Goal: Contribute content: Add original content to the website for others to see

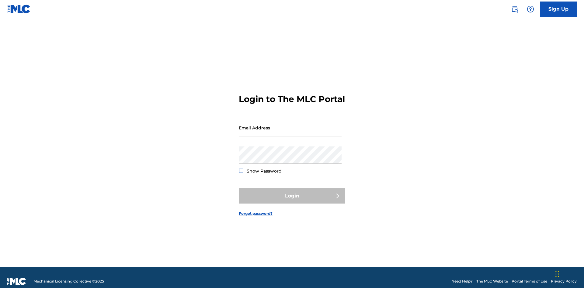
scroll to position [8, 0]
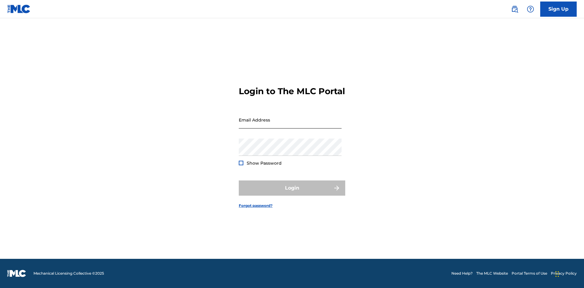
click at [290, 125] on input "Email Address" at bounding box center [290, 119] width 103 height 17
type input "[EMAIL_ADDRESS][DOMAIN_NAME]"
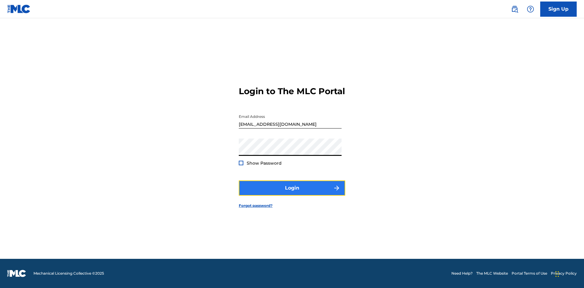
click at [292, 193] on button "Login" at bounding box center [292, 188] width 106 height 15
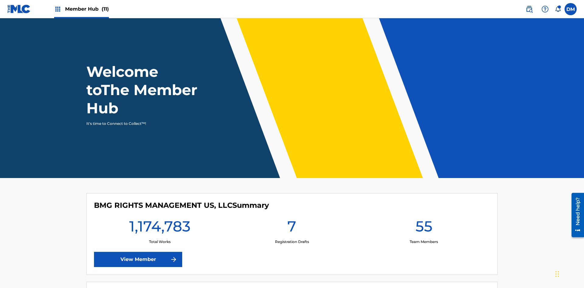
click at [81, 9] on span "Member Hub (11)" at bounding box center [87, 8] width 44 height 7
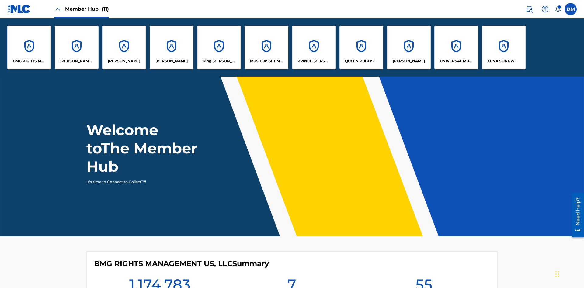
scroll to position [22, 0]
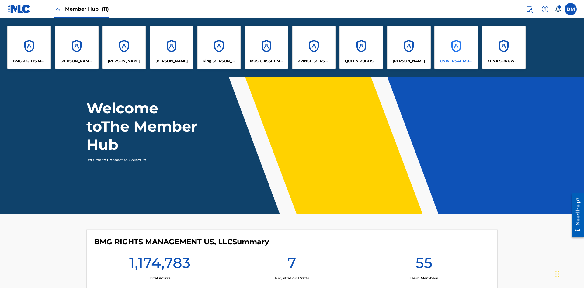
click at [456, 61] on p "UNIVERSAL MUSIC PUB GROUP" at bounding box center [456, 60] width 33 height 5
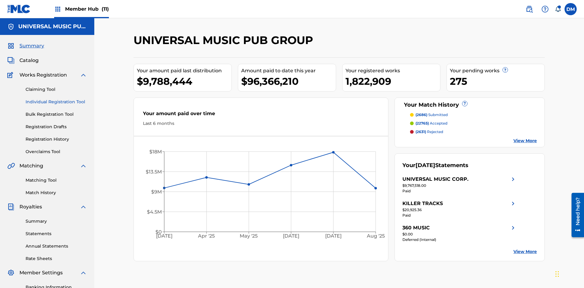
click at [56, 99] on link "Individual Registration Tool" at bounding box center [56, 102] width 61 height 6
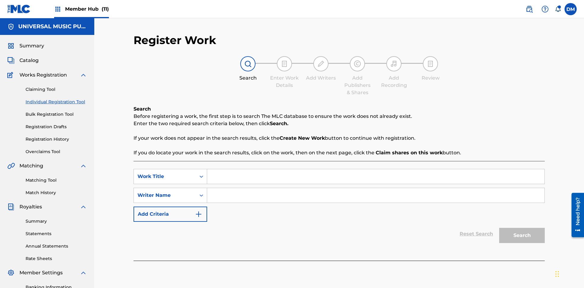
click at [376, 169] on input "Search Form" at bounding box center [375, 176] width 337 height 15
type input "Save at Work Details Page Prior to Adding Work Details"
click at [376, 188] on input "Search Form" at bounding box center [375, 195] width 337 height 15
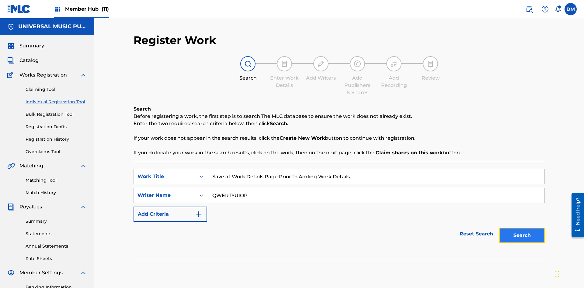
click at [522, 228] on button "Search" at bounding box center [522, 235] width 46 height 15
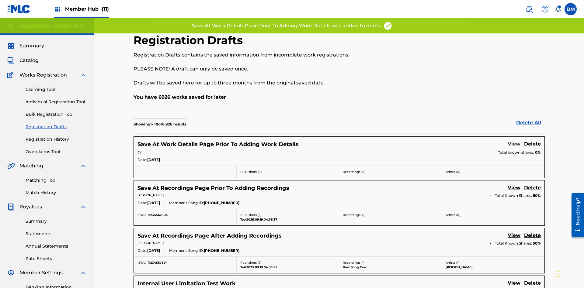
click at [514, 141] on link "View" at bounding box center [514, 145] width 13 height 8
